Goal: Information Seeking & Learning: Check status

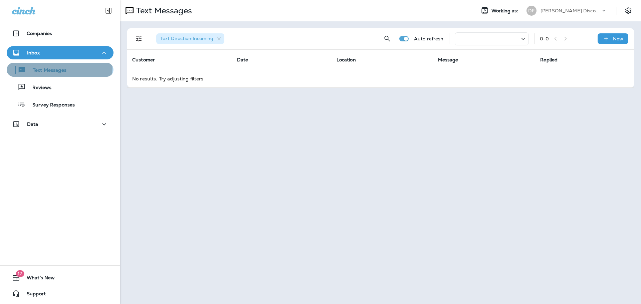
click at [59, 68] on p "Text Messages" at bounding box center [46, 70] width 40 height 6
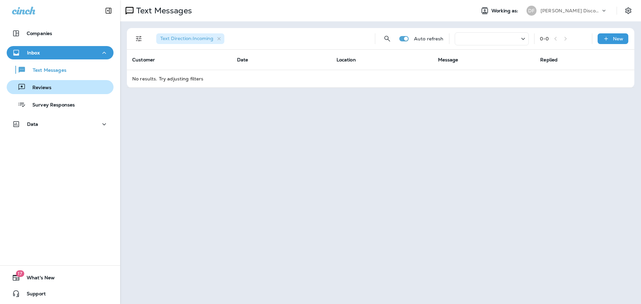
click at [50, 91] on div "Reviews" at bounding box center [30, 87] width 42 height 10
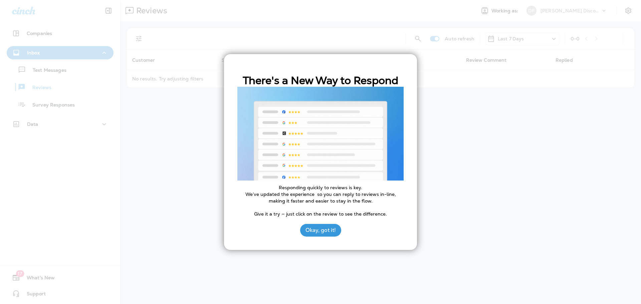
click at [54, 108] on div at bounding box center [320, 152] width 641 height 304
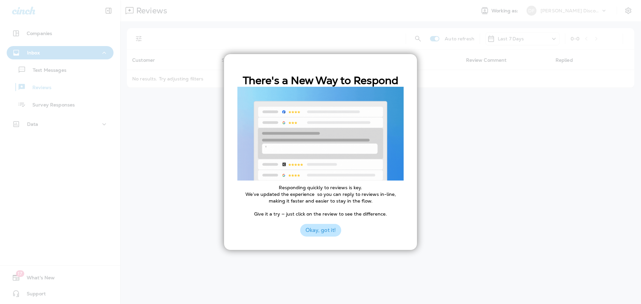
click at [321, 231] on button "Okay, got it!" at bounding box center [320, 230] width 41 height 13
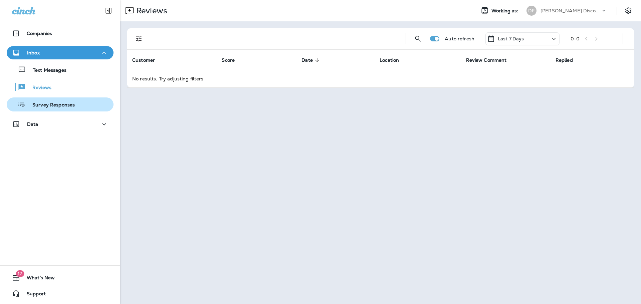
click at [59, 107] on p "Survey Responses" at bounding box center [50, 105] width 49 height 6
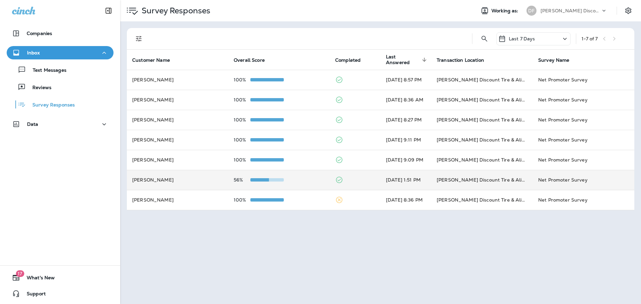
click at [149, 178] on td "[PERSON_NAME]" at bounding box center [177, 180] width 101 height 20
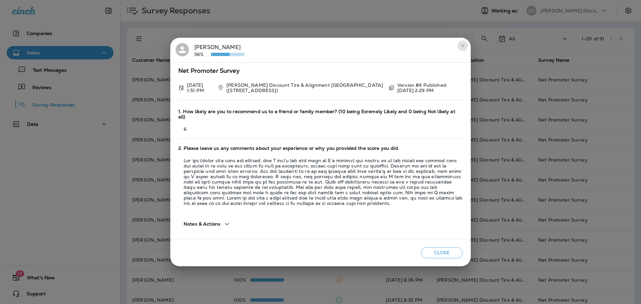
click at [462, 47] on icon "close" at bounding box center [462, 45] width 3 height 3
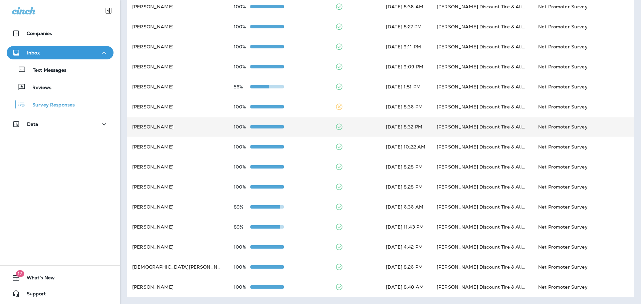
scroll to position [107, 0]
